Goal: Find specific page/section: Find specific page/section

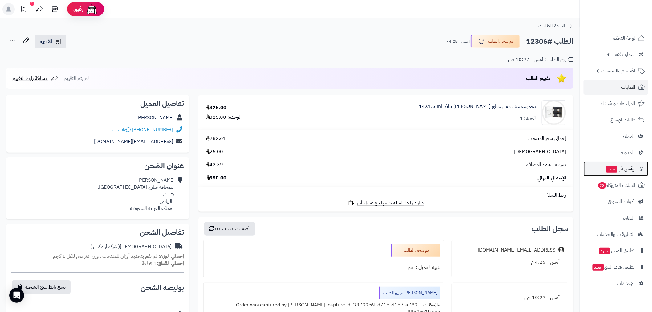
click at [627, 167] on span "وآتس آب جديد" at bounding box center [620, 169] width 29 height 9
